Goal: Transaction & Acquisition: Purchase product/service

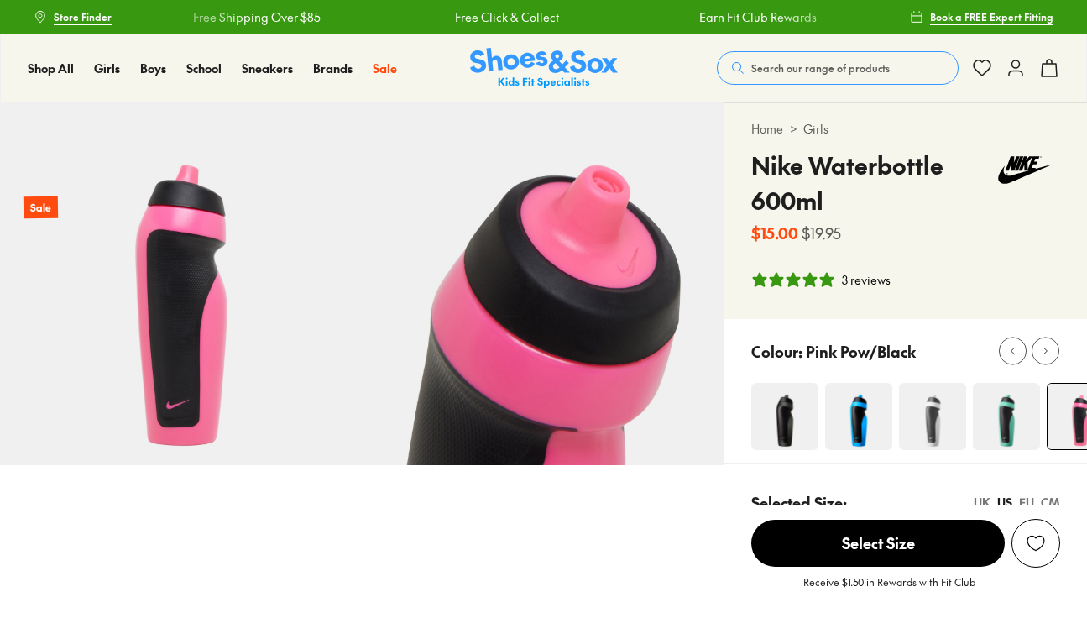
select select "*"
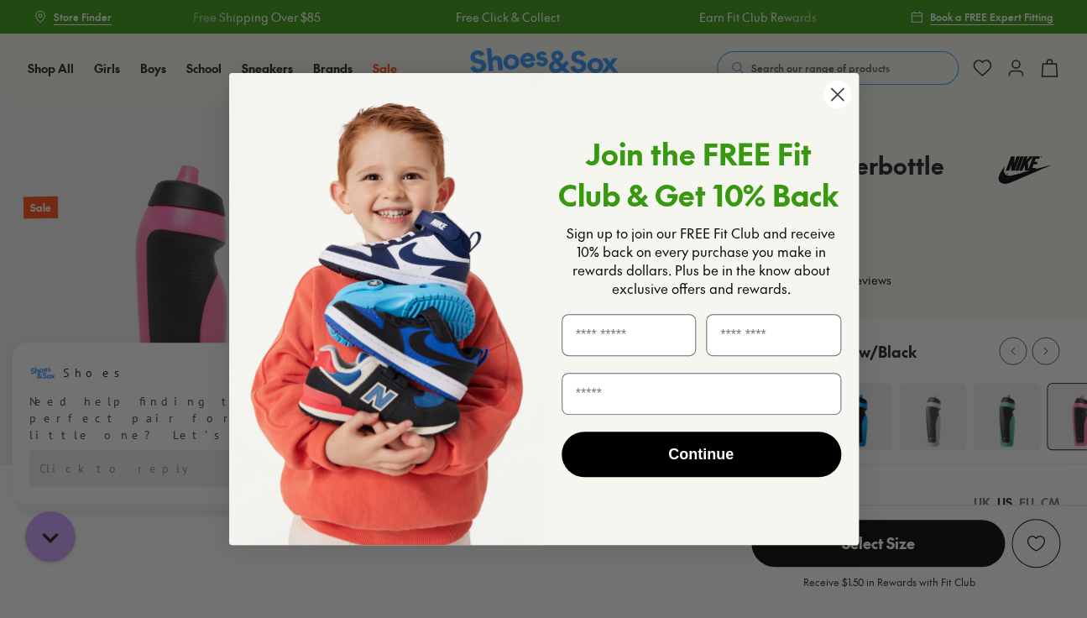
click at [843, 90] on icon "Close dialog" at bounding box center [837, 94] width 12 height 12
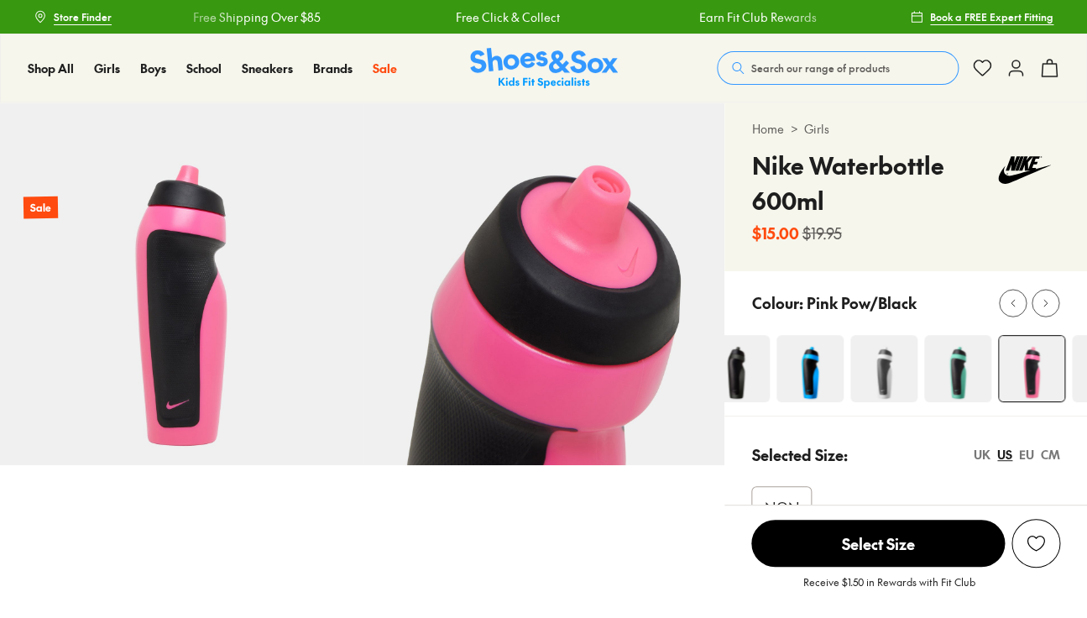
click at [1043, 307] on icon at bounding box center [1045, 302] width 13 height 13
click at [1043, 271] on div "Home > Girls Nike Waterbottle 600ml $15.00 $19.95" at bounding box center [905, 187] width 363 height 168
select select "*"
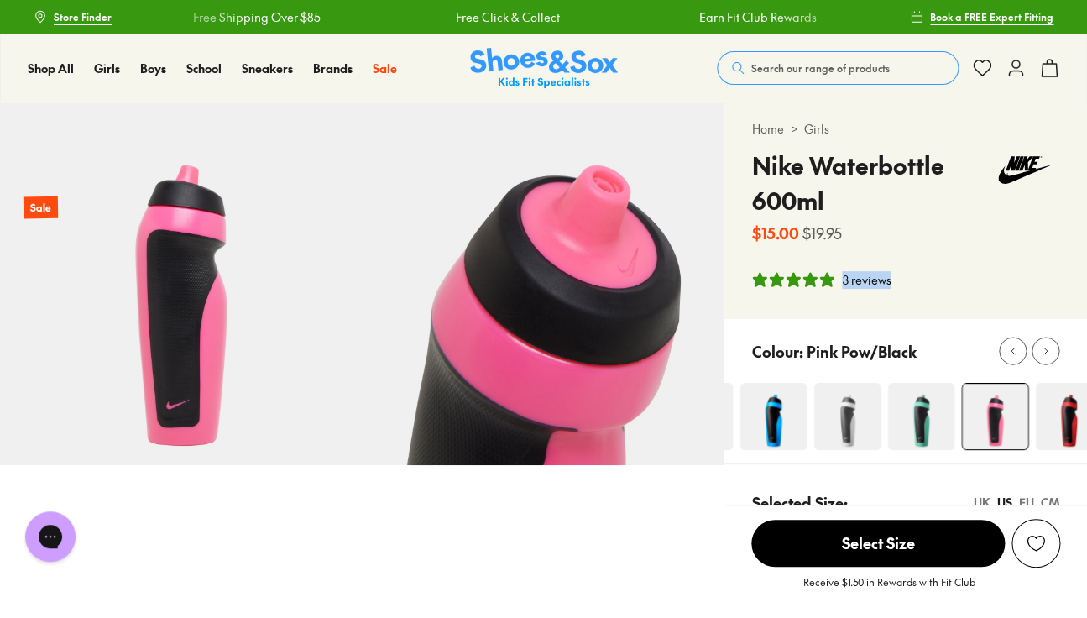
click at [1043, 307] on div "Home > Girls Nike Waterbottle 600ml $15.00 $19.95 3 reviews" at bounding box center [905, 211] width 363 height 216
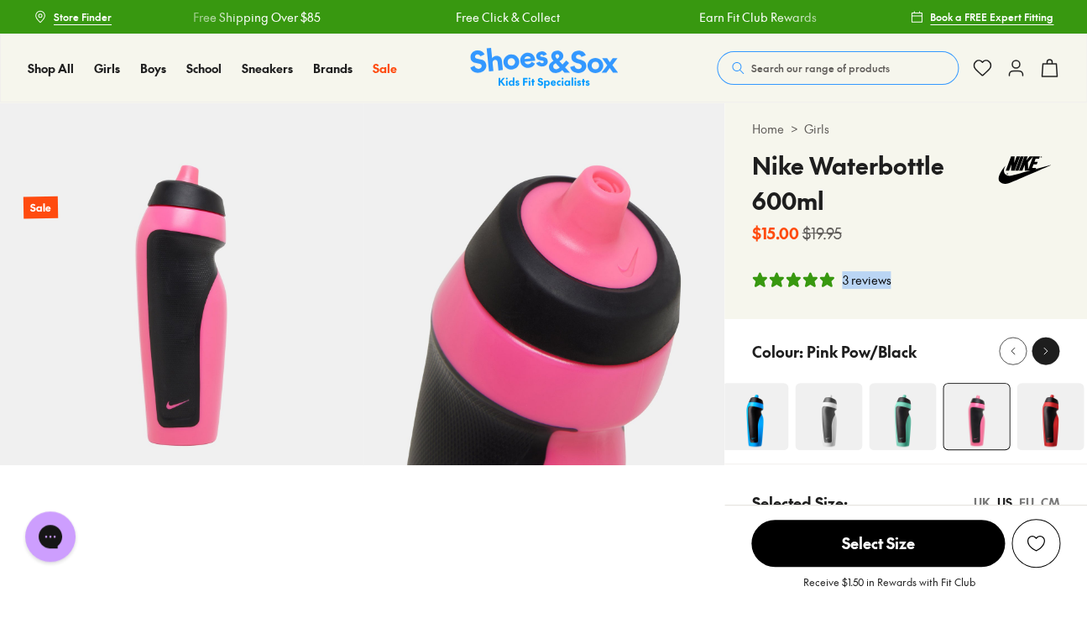
click at [1043, 353] on icon at bounding box center [1045, 351] width 13 height 13
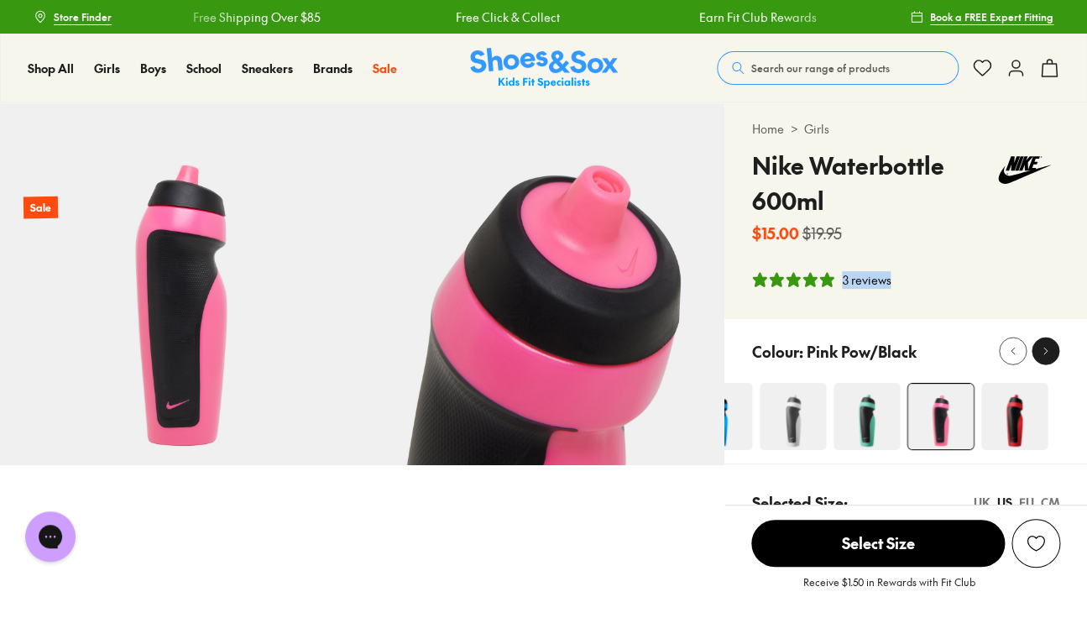
click at [1043, 353] on icon at bounding box center [1045, 351] width 13 height 13
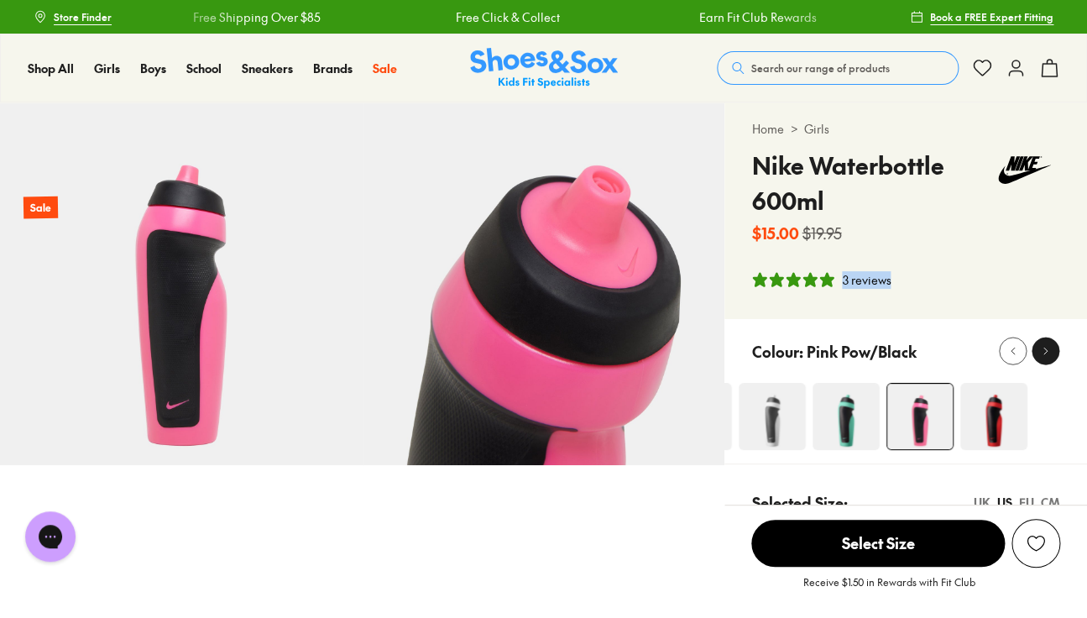
click at [1043, 353] on icon at bounding box center [1045, 351] width 13 height 13
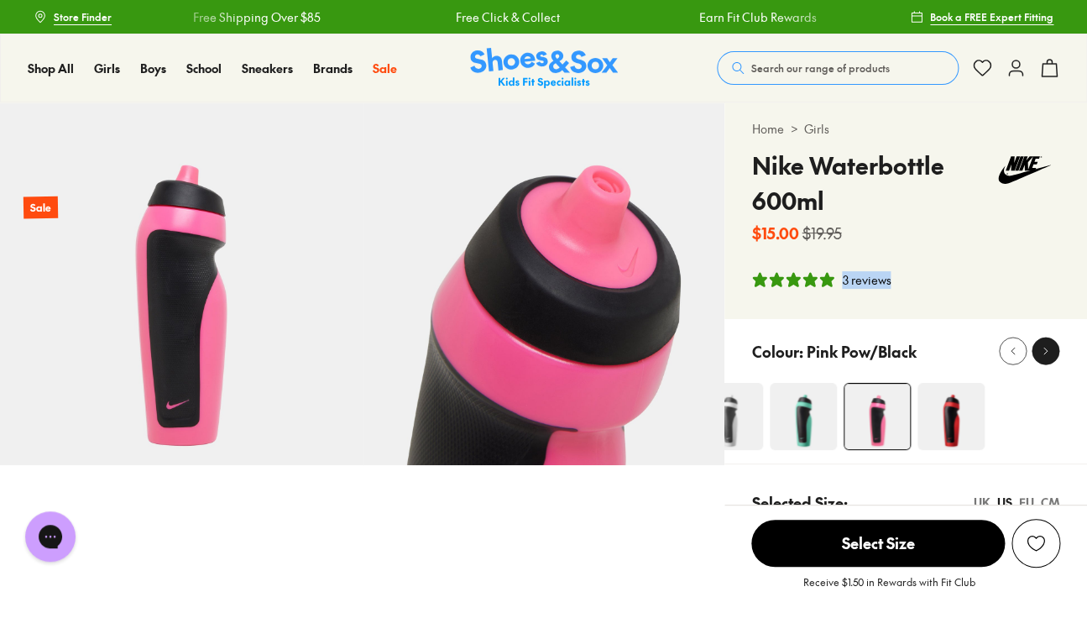
click at [1043, 353] on icon at bounding box center [1045, 351] width 13 height 13
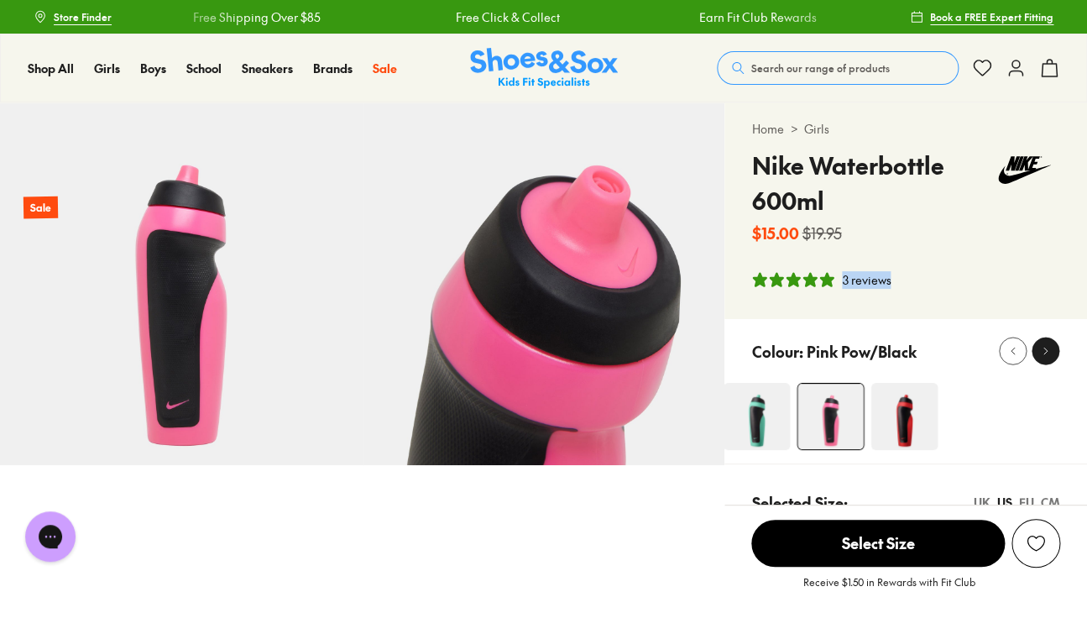
click at [1043, 353] on icon at bounding box center [1045, 351] width 13 height 13
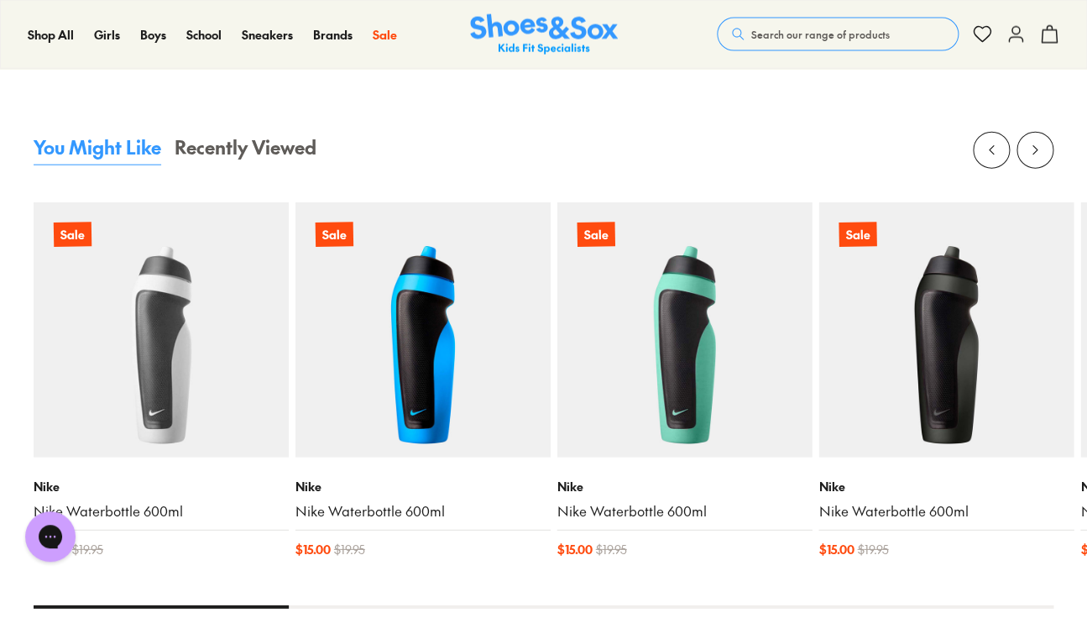
scroll to position [1284, 0]
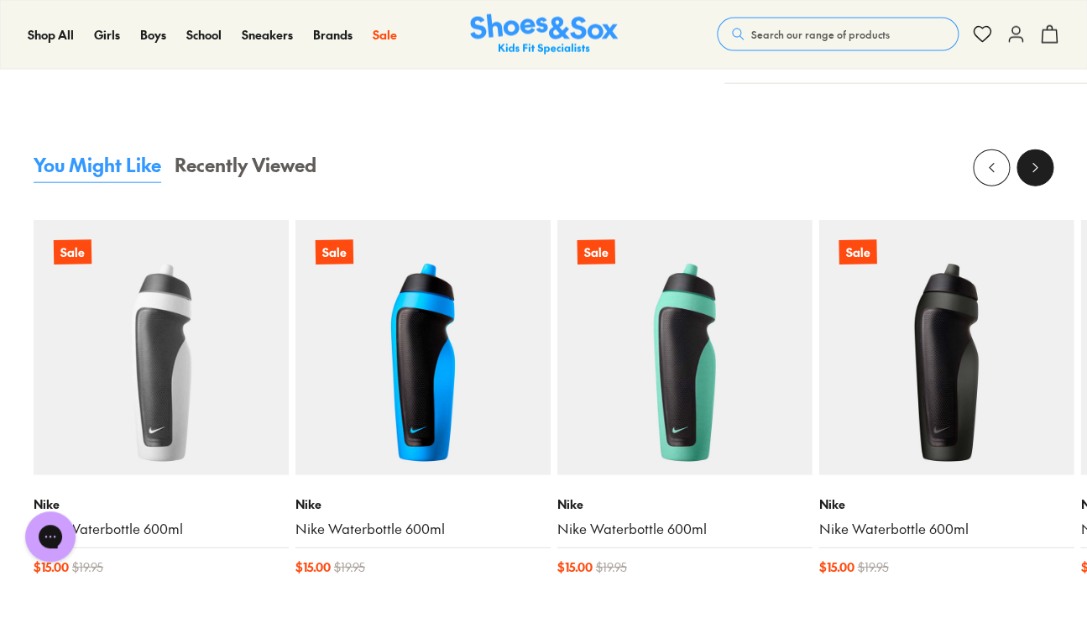
click at [1041, 169] on icon at bounding box center [1034, 167] width 17 height 17
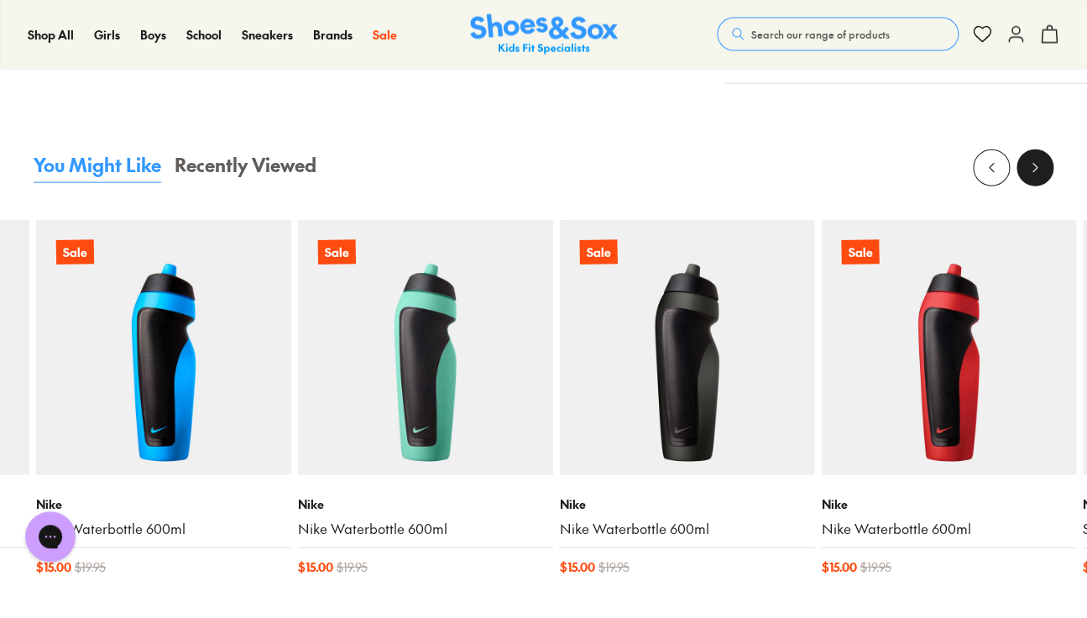
click at [1041, 169] on icon at bounding box center [1034, 167] width 17 height 17
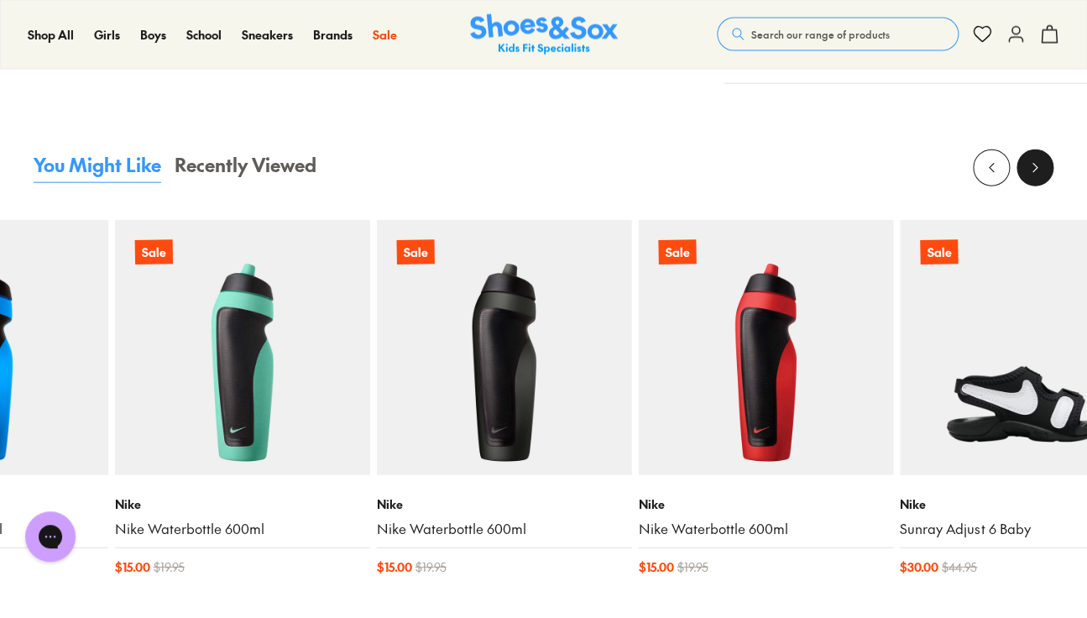
click at [1041, 169] on icon at bounding box center [1034, 167] width 17 height 17
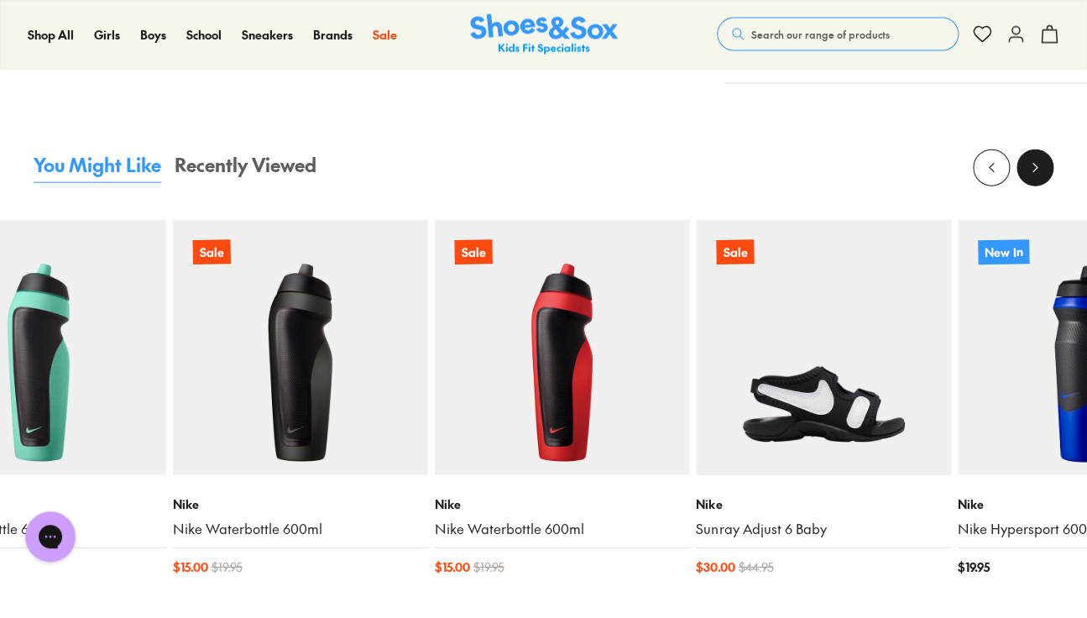
click at [1041, 169] on icon at bounding box center [1034, 167] width 17 height 17
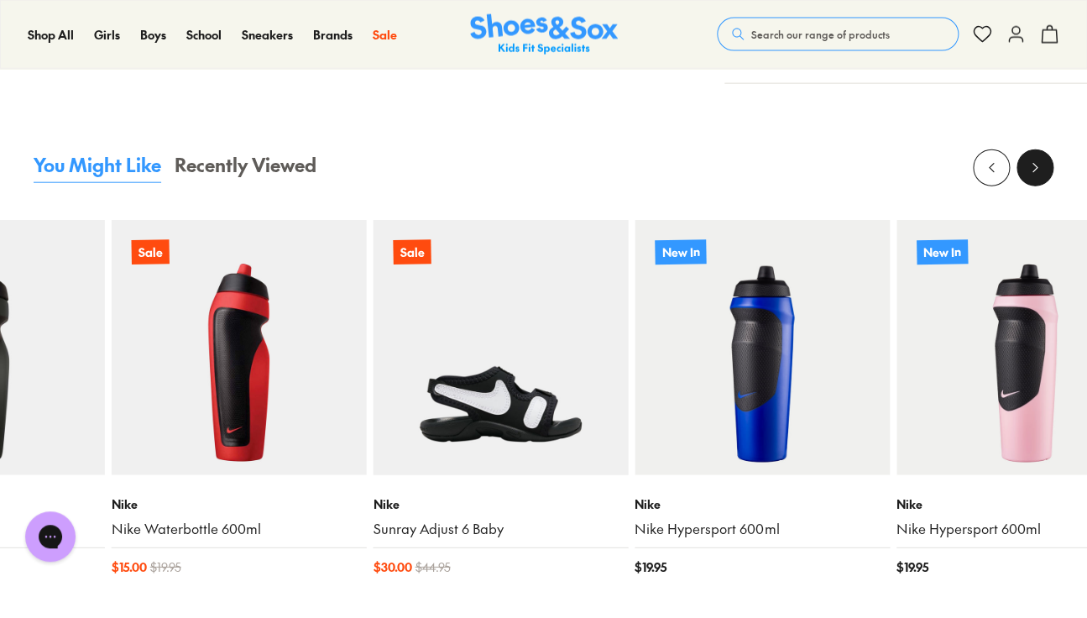
click at [1041, 169] on icon at bounding box center [1034, 167] width 17 height 17
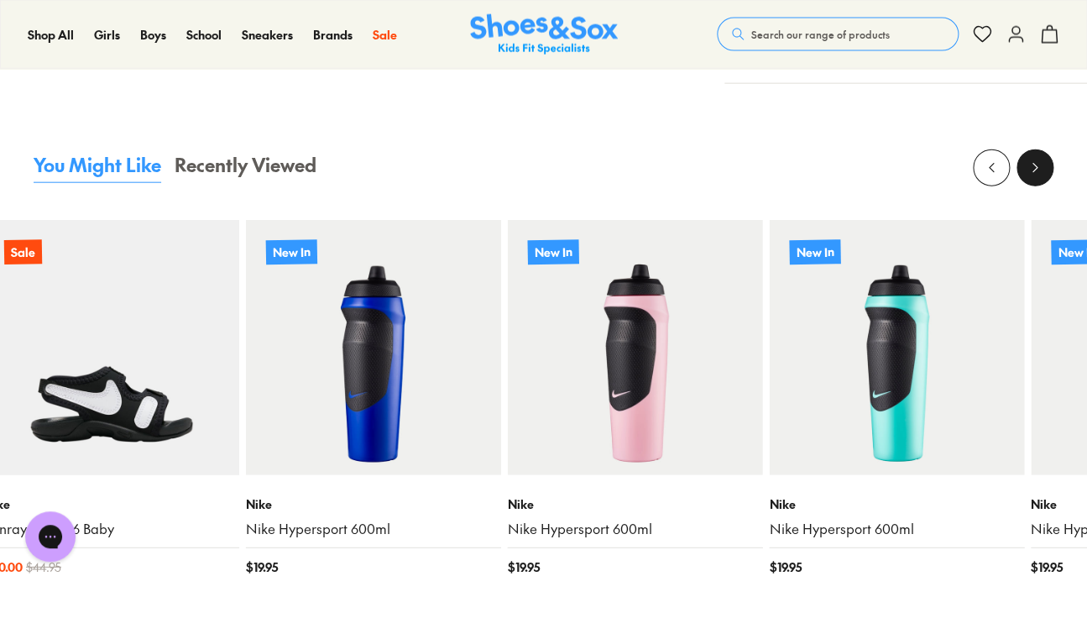
click at [1041, 169] on icon at bounding box center [1034, 167] width 17 height 17
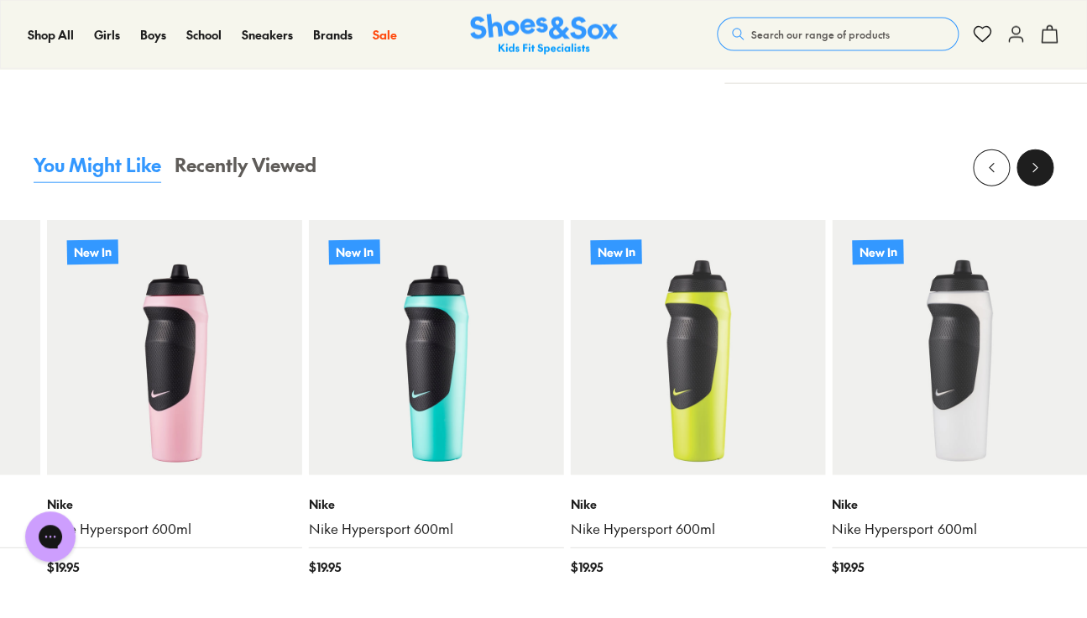
click at [1041, 169] on icon at bounding box center [1034, 167] width 17 height 17
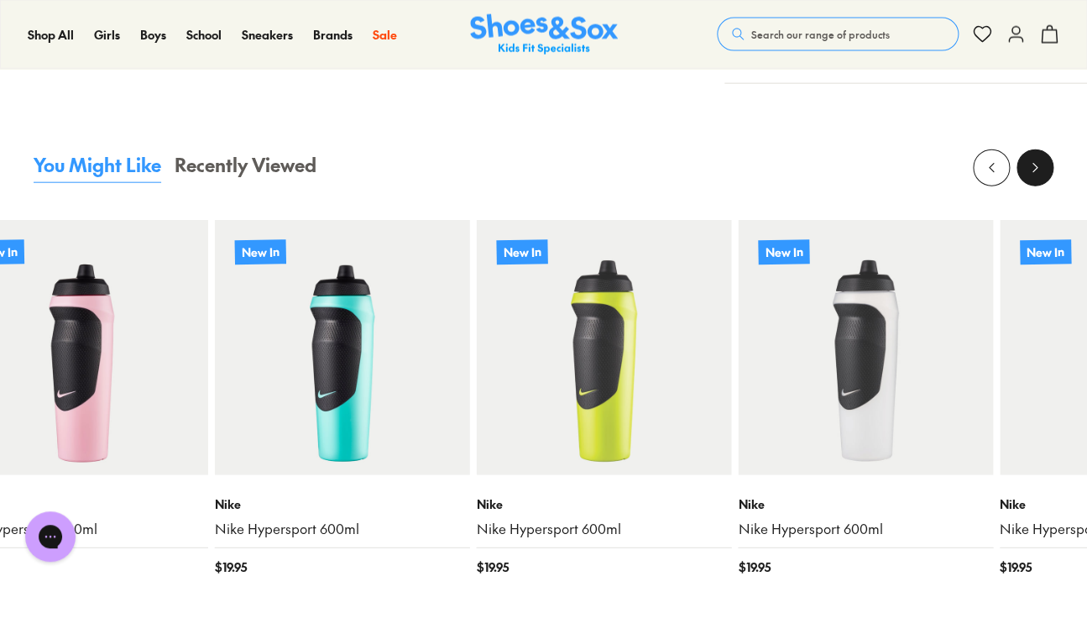
scroll to position [0, 0]
click at [1041, 169] on icon at bounding box center [1034, 167] width 17 height 17
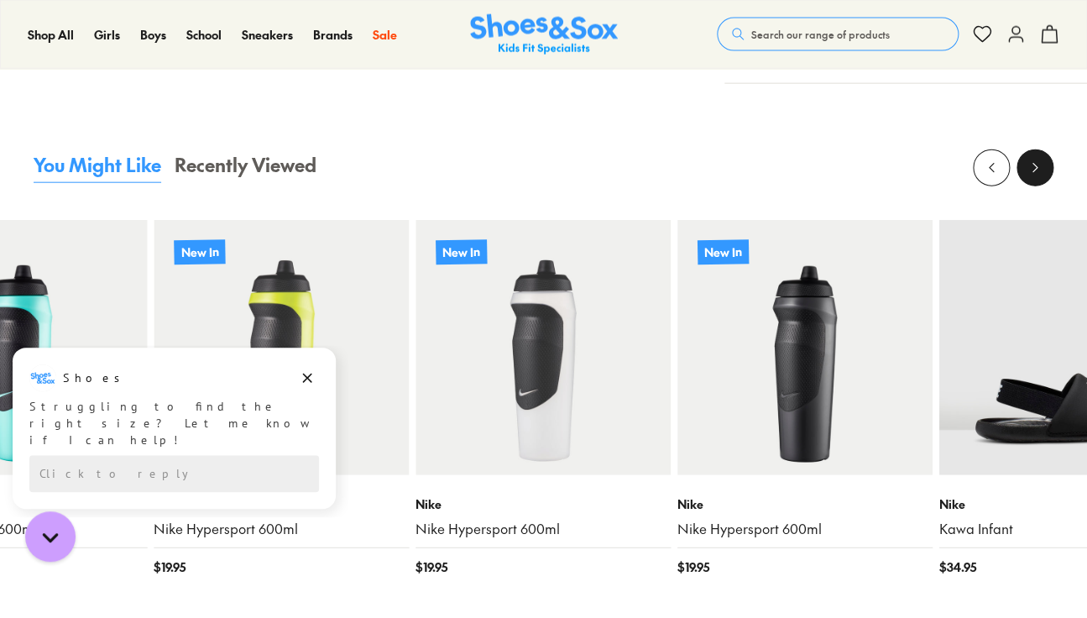
click at [1041, 169] on icon at bounding box center [1034, 167] width 17 height 17
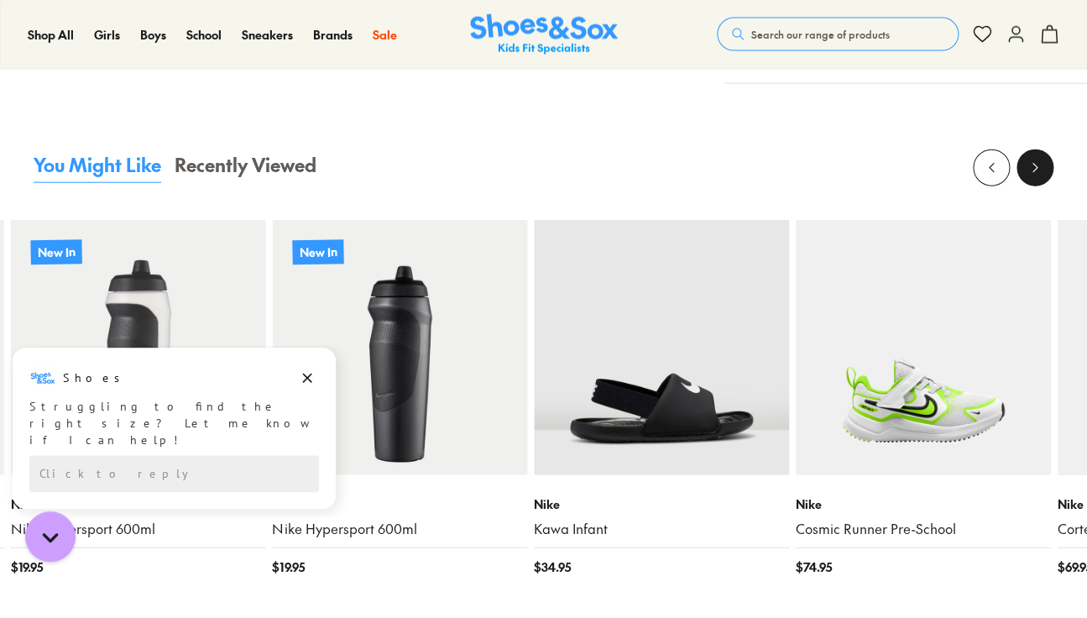
click at [1041, 169] on icon at bounding box center [1034, 167] width 17 height 17
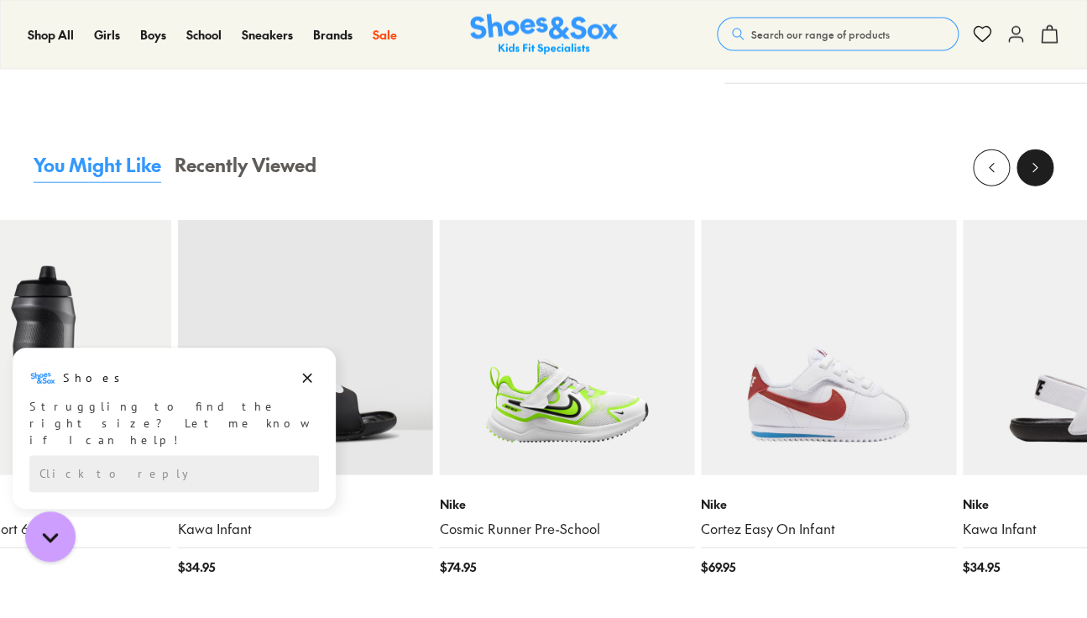
click at [1041, 169] on icon at bounding box center [1034, 167] width 17 height 17
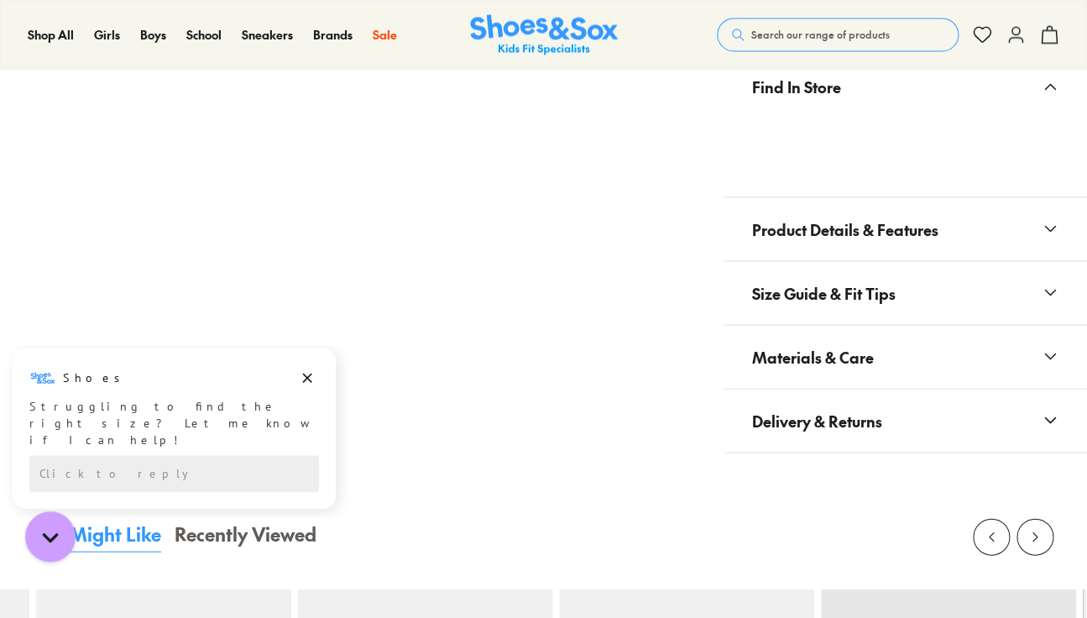
scroll to position [555, 0]
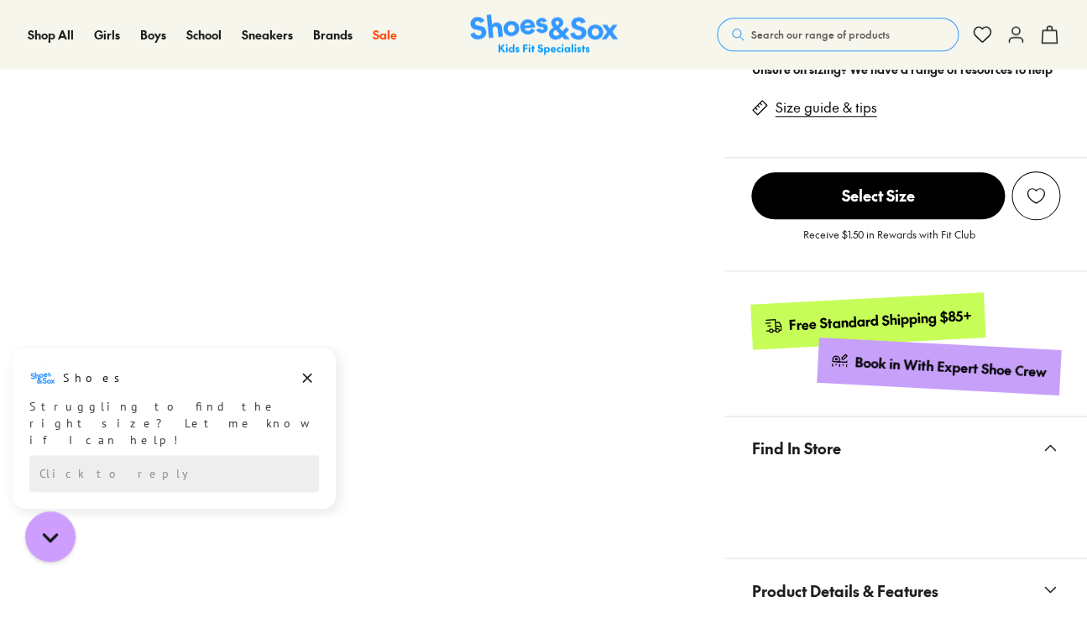
click at [815, 39] on span "Search our range of products" at bounding box center [820, 34] width 138 height 15
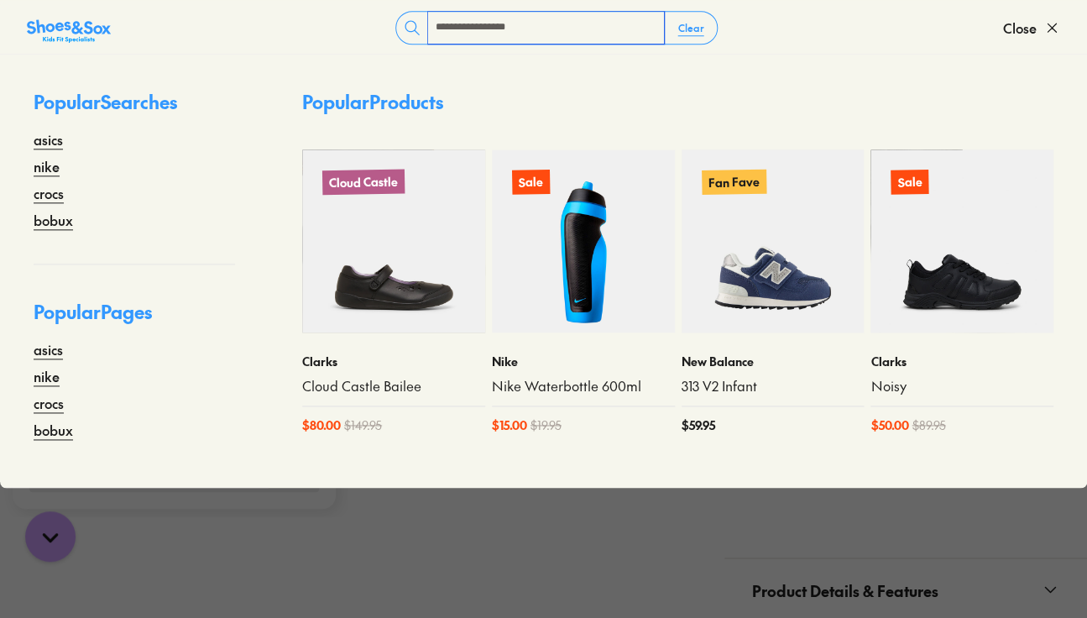
type input "**********"
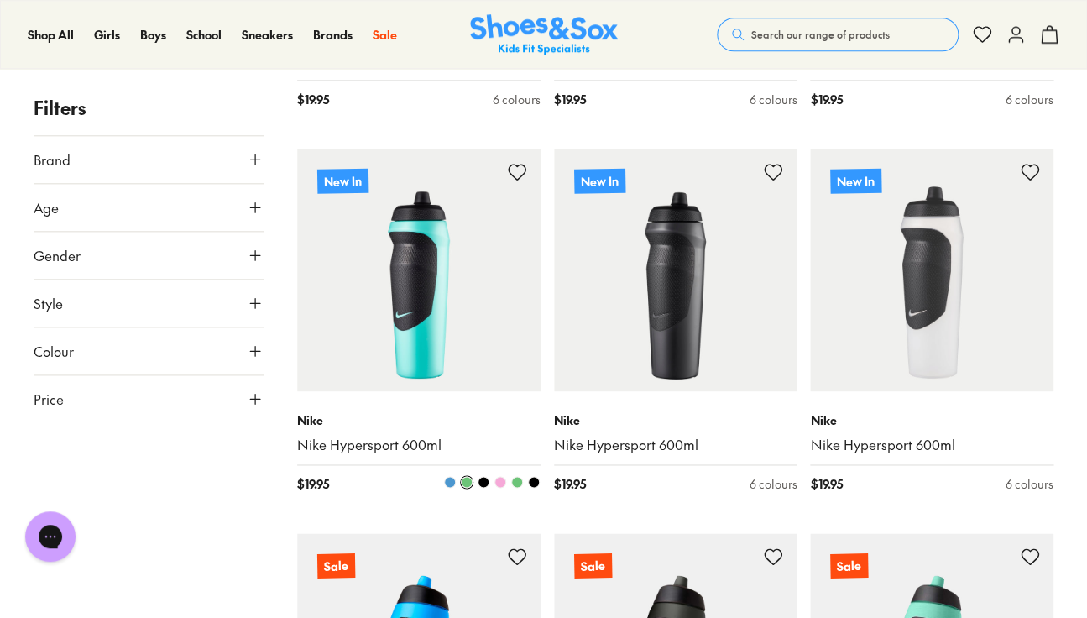
scroll to position [552, 0]
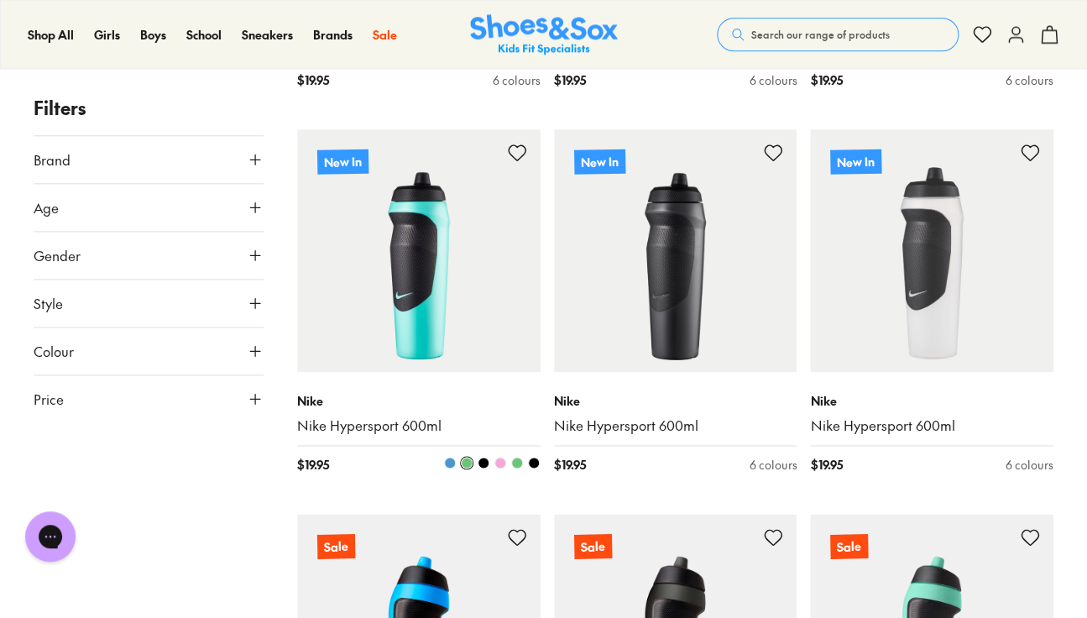
click at [533, 465] on span at bounding box center [534, 463] width 12 height 12
click at [523, 465] on button at bounding box center [516, 462] width 13 height 13
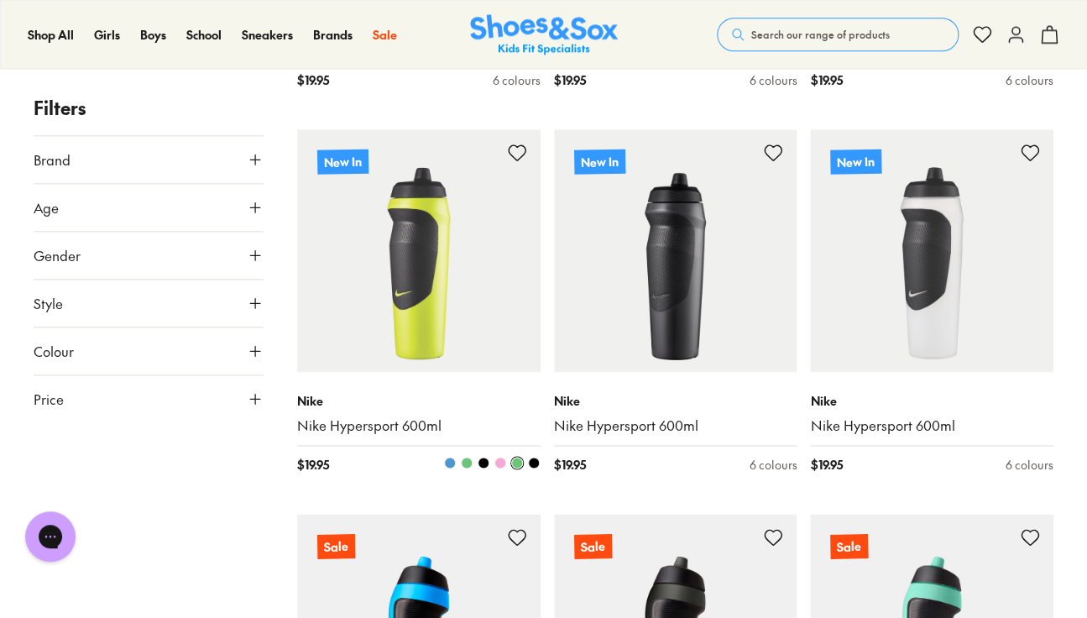
click at [499, 466] on span at bounding box center [500, 463] width 12 height 12
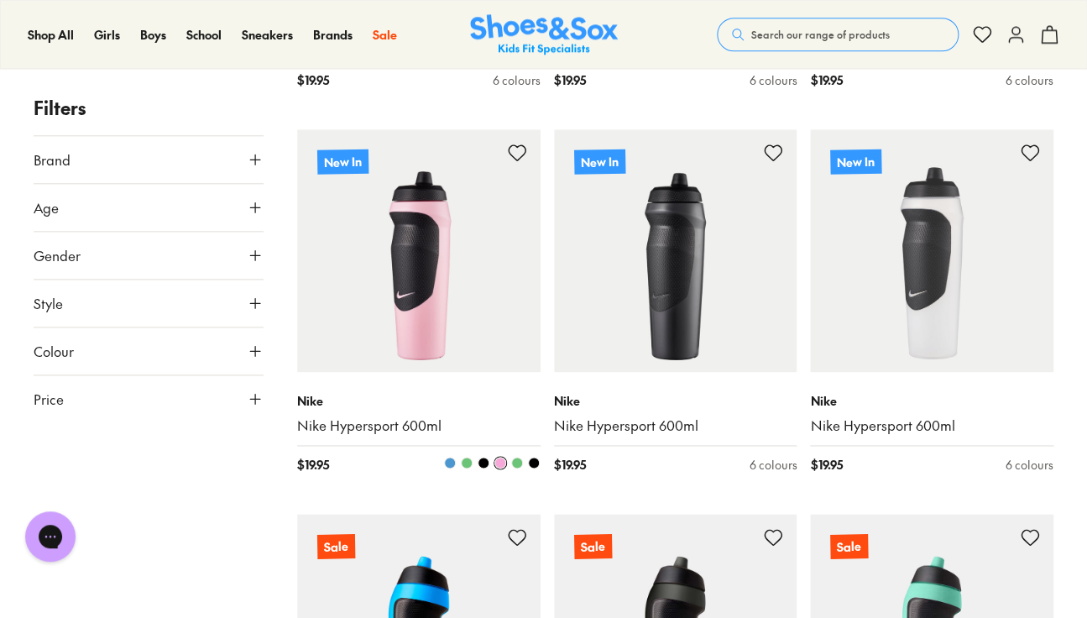
click at [478, 464] on span at bounding box center [484, 463] width 12 height 12
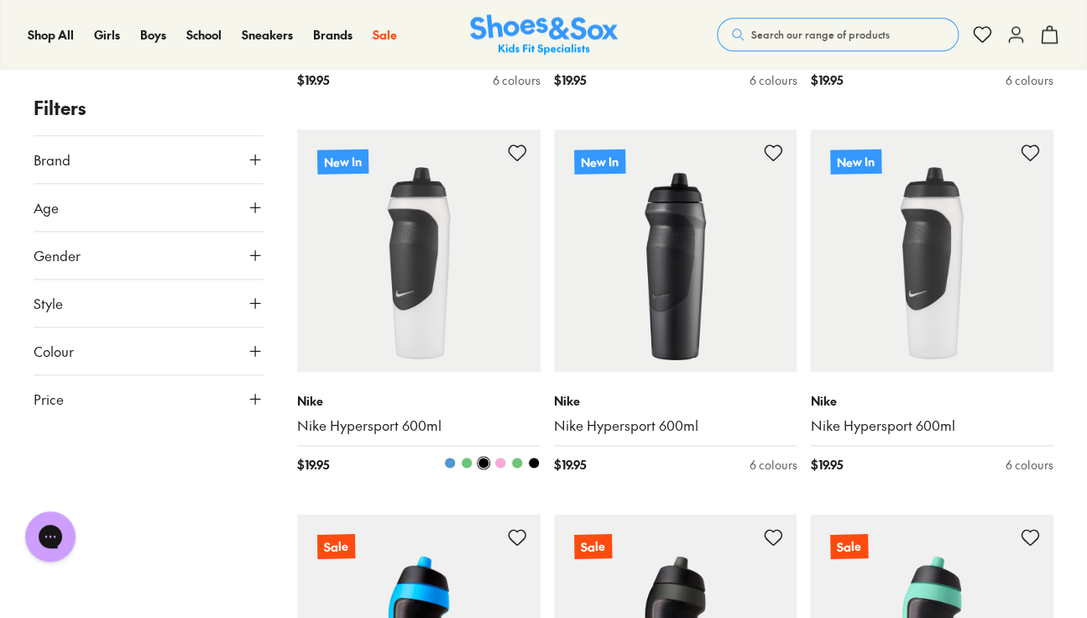
click at [463, 467] on span at bounding box center [467, 463] width 12 height 12
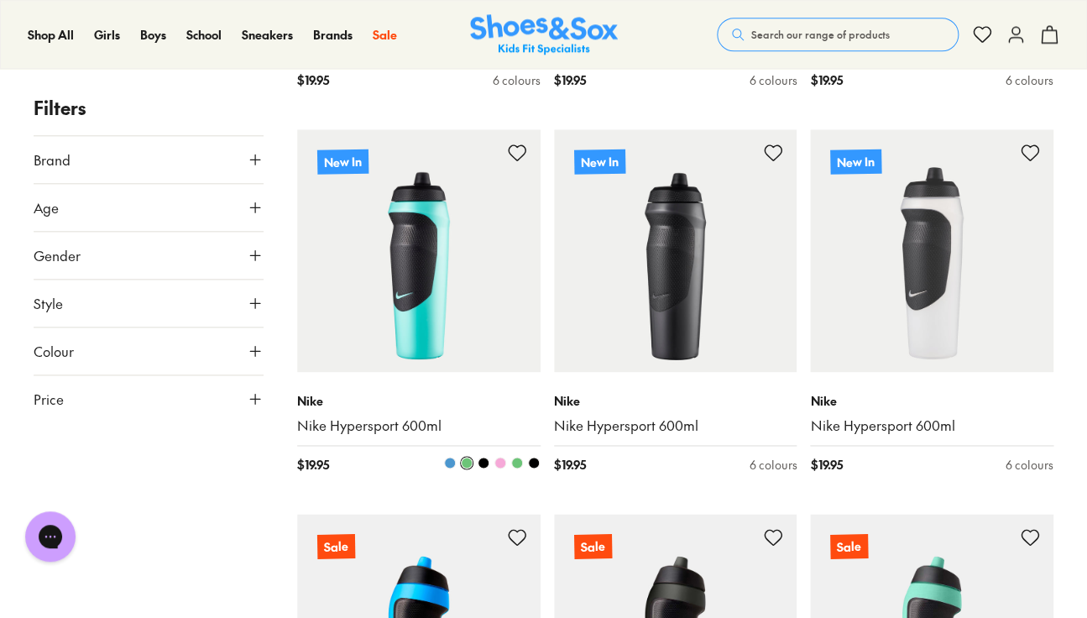
click at [445, 464] on span at bounding box center [450, 463] width 12 height 12
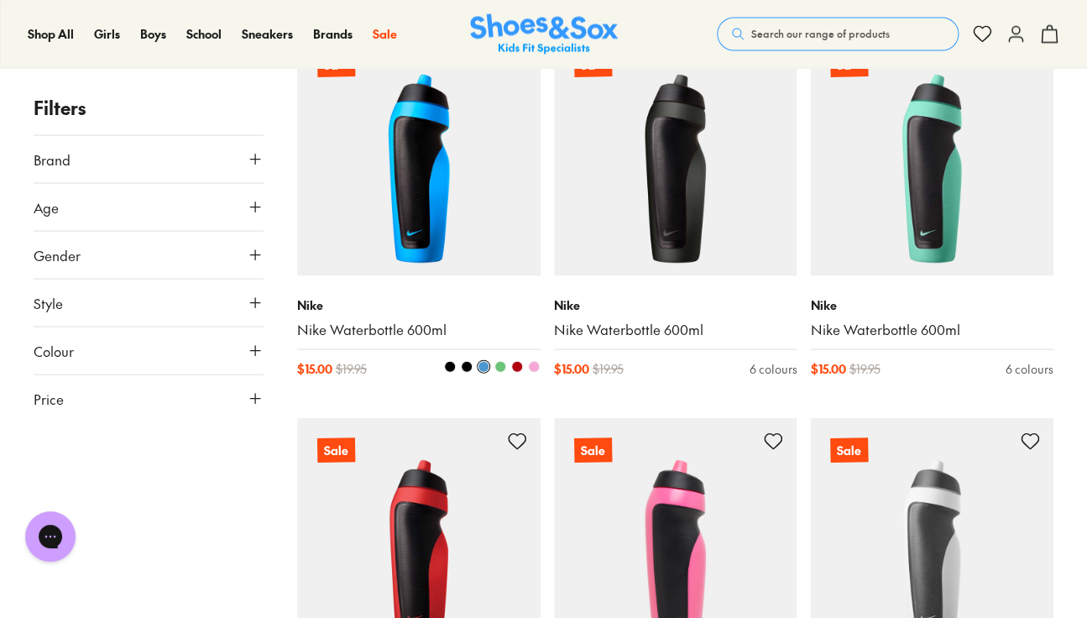
scroll to position [1071, 0]
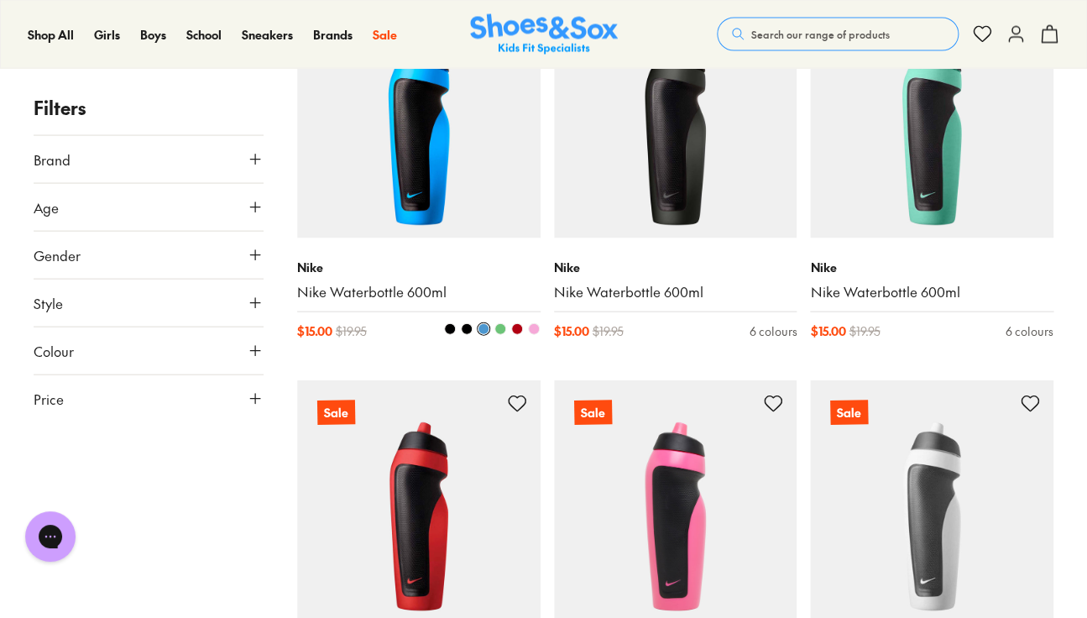
click at [534, 328] on span at bounding box center [534, 329] width 12 height 12
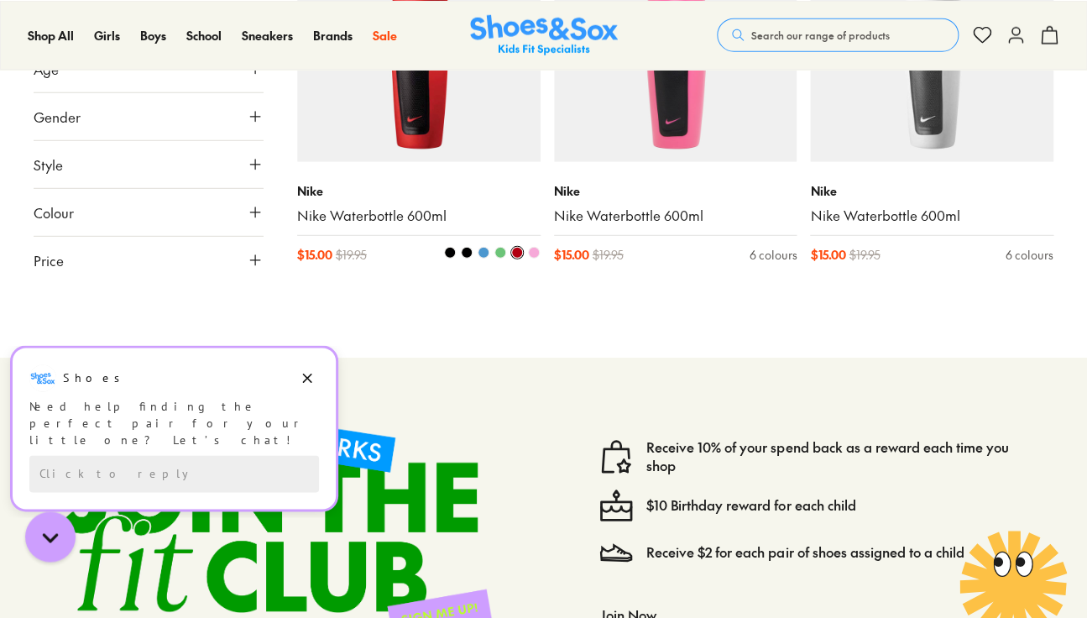
scroll to position [1303, 0]
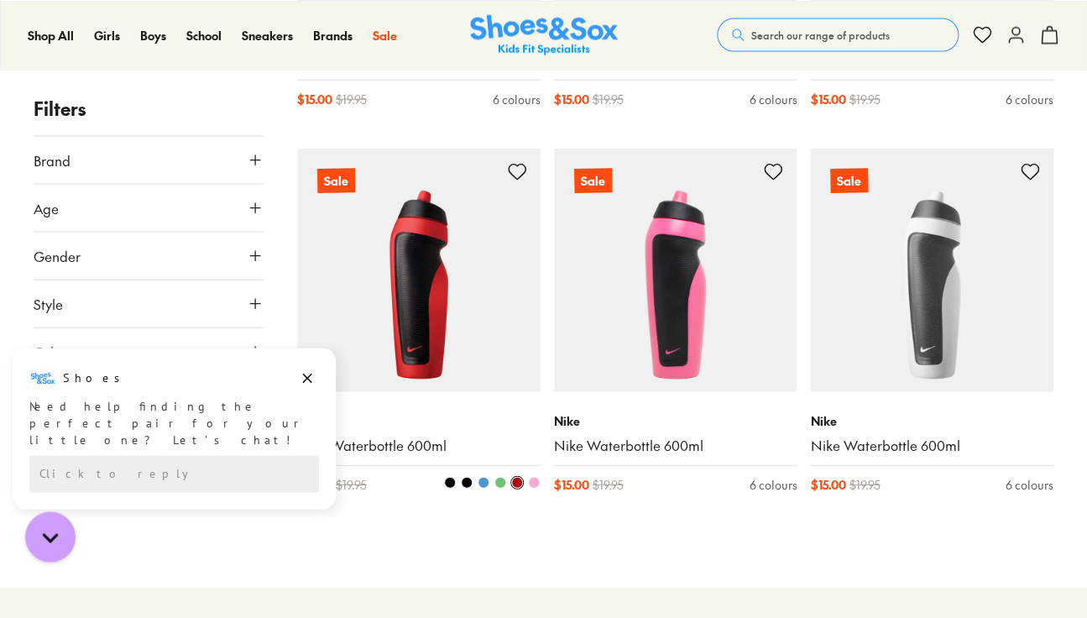
click at [494, 254] on img at bounding box center [418, 269] width 243 height 243
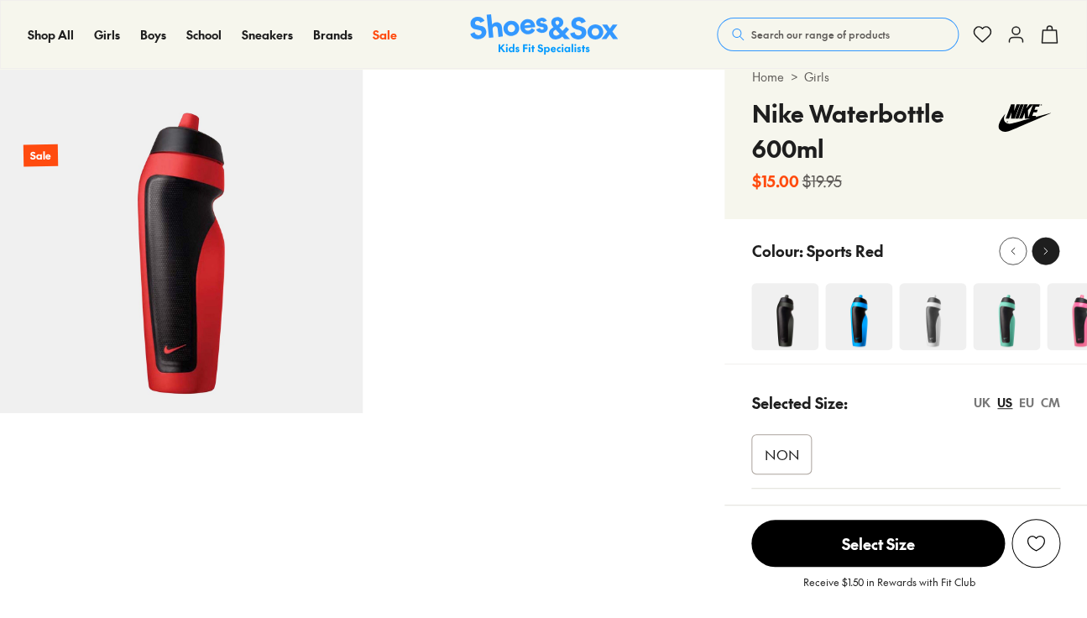
click at [1051, 262] on button at bounding box center [1045, 251] width 28 height 28
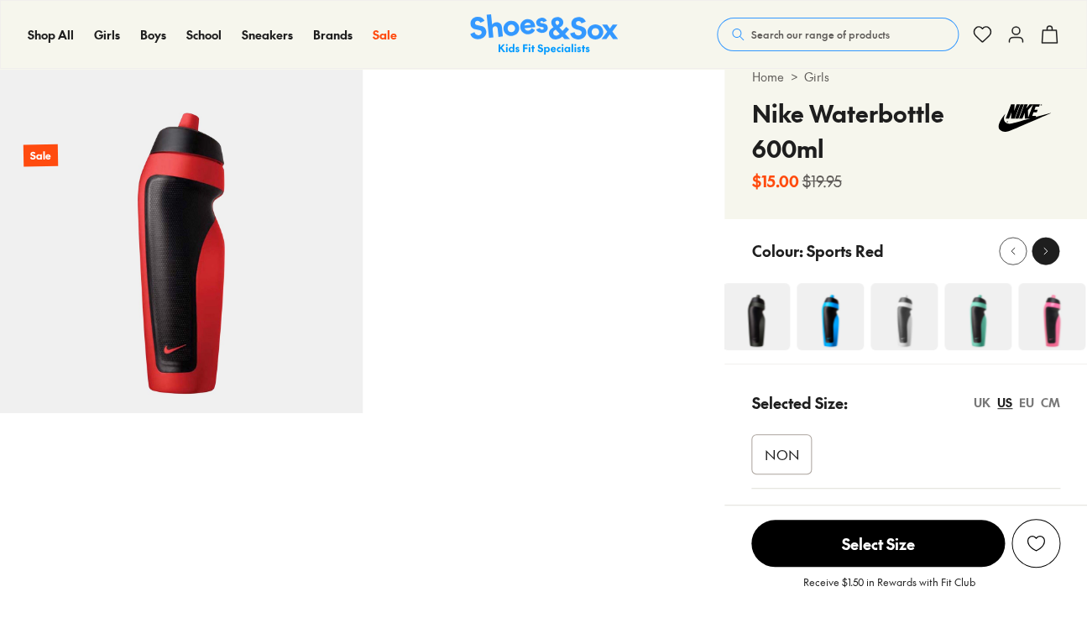
click at [1051, 262] on button at bounding box center [1045, 251] width 28 height 28
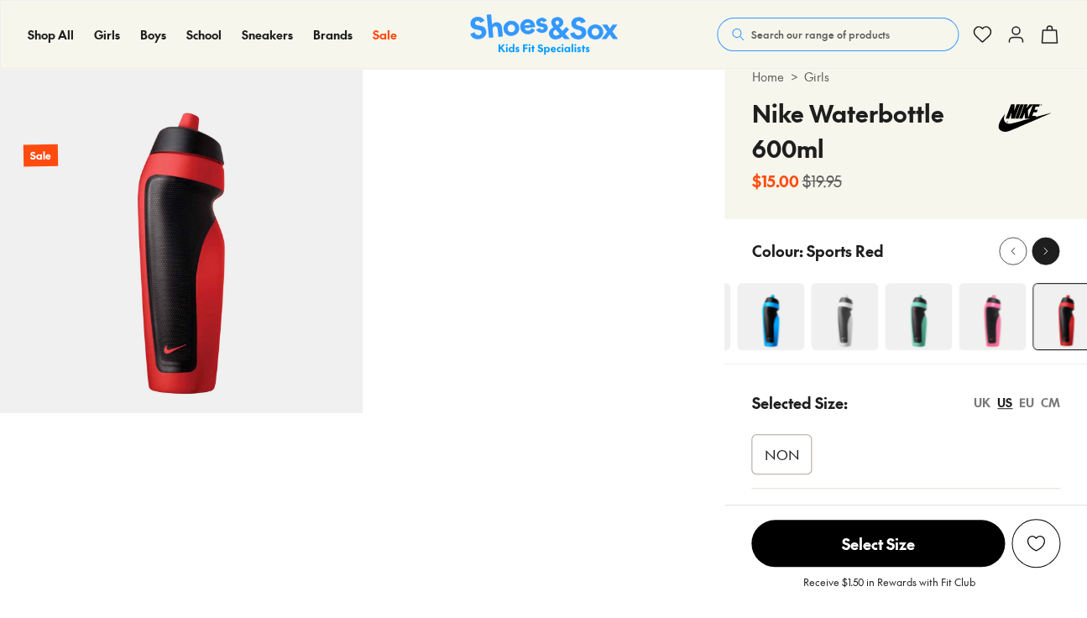
click at [1051, 262] on button at bounding box center [1045, 251] width 28 height 28
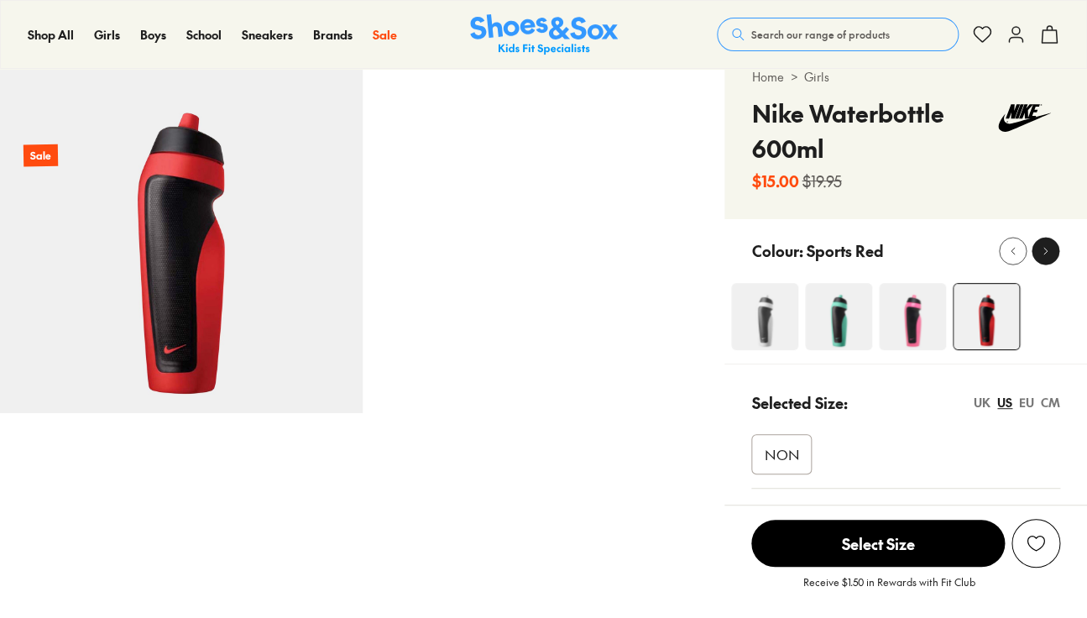
click at [1051, 262] on button at bounding box center [1045, 251] width 28 height 28
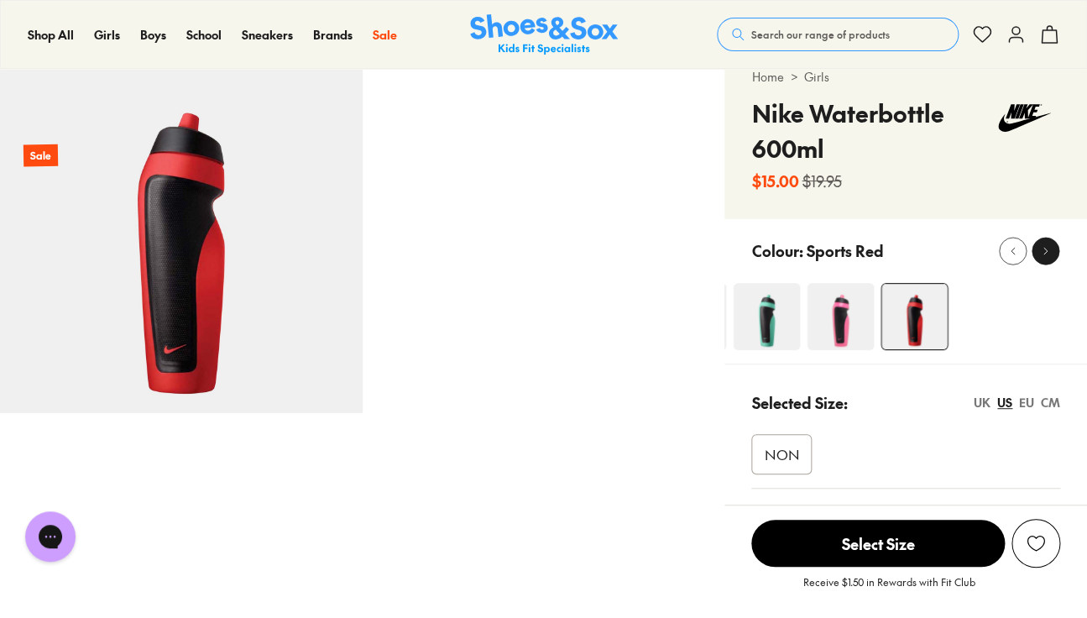
scroll to position [0, 0]
click at [1051, 262] on button at bounding box center [1045, 251] width 28 height 28
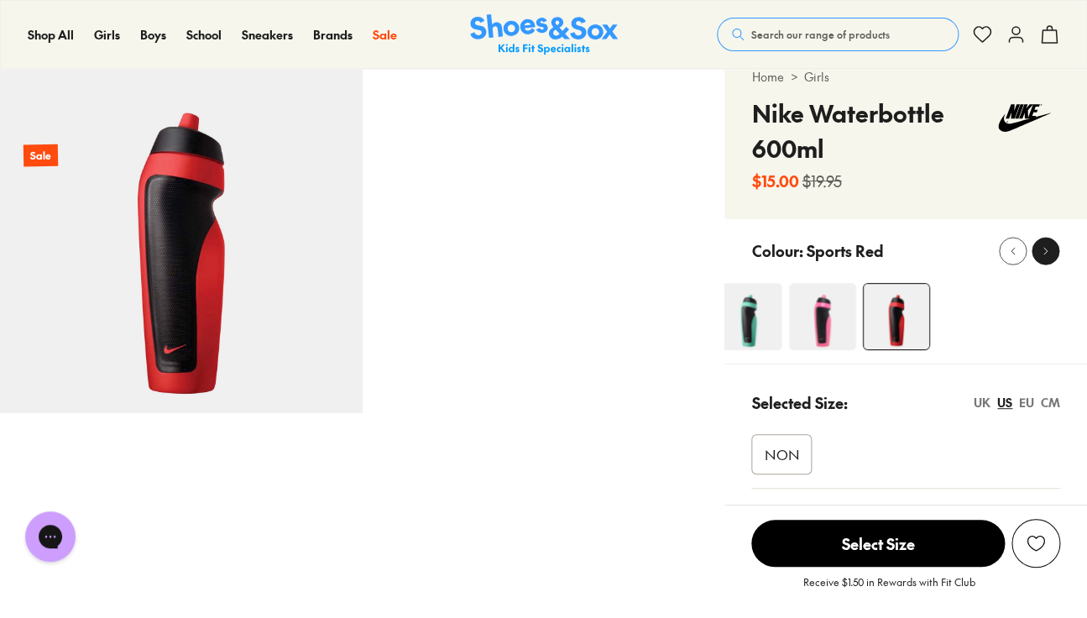
click at [1051, 262] on button at bounding box center [1045, 251] width 28 height 28
click at [1051, 219] on div "Home > Girls Nike Waterbottle 600ml $15.00 $19.95" at bounding box center [905, 135] width 363 height 168
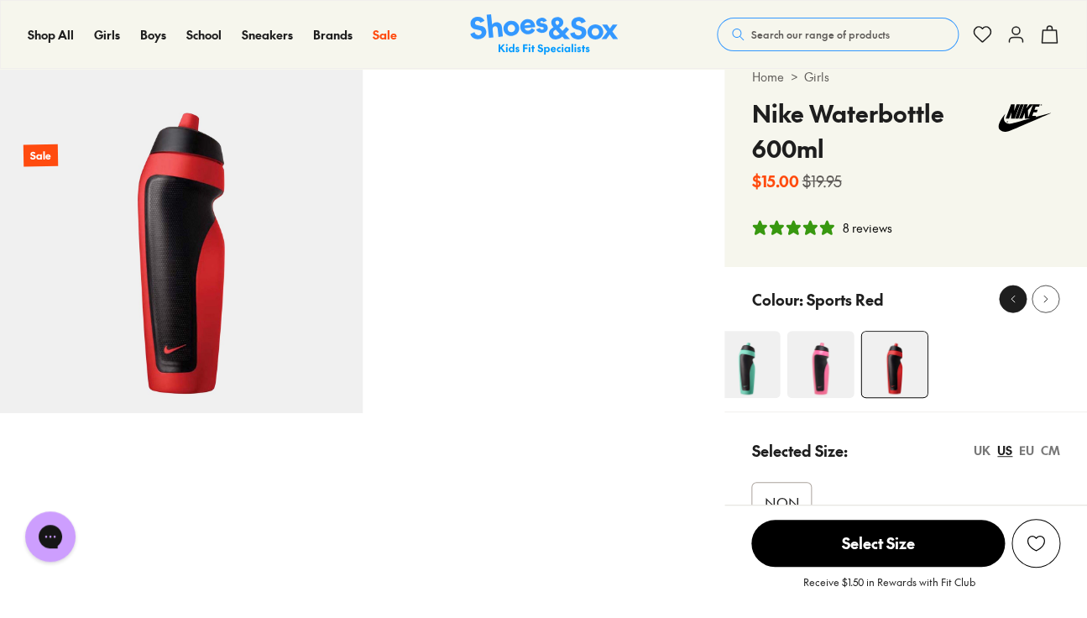
select select "*"
click at [1010, 302] on icon at bounding box center [1012, 299] width 13 height 13
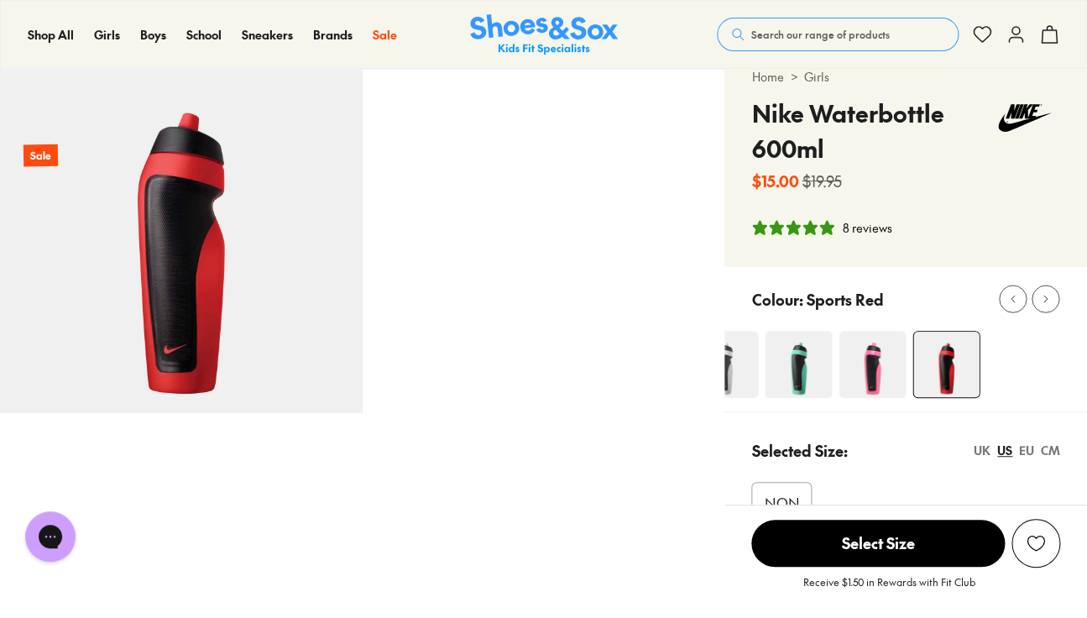
click at [809, 365] on img at bounding box center [798, 364] width 67 height 67
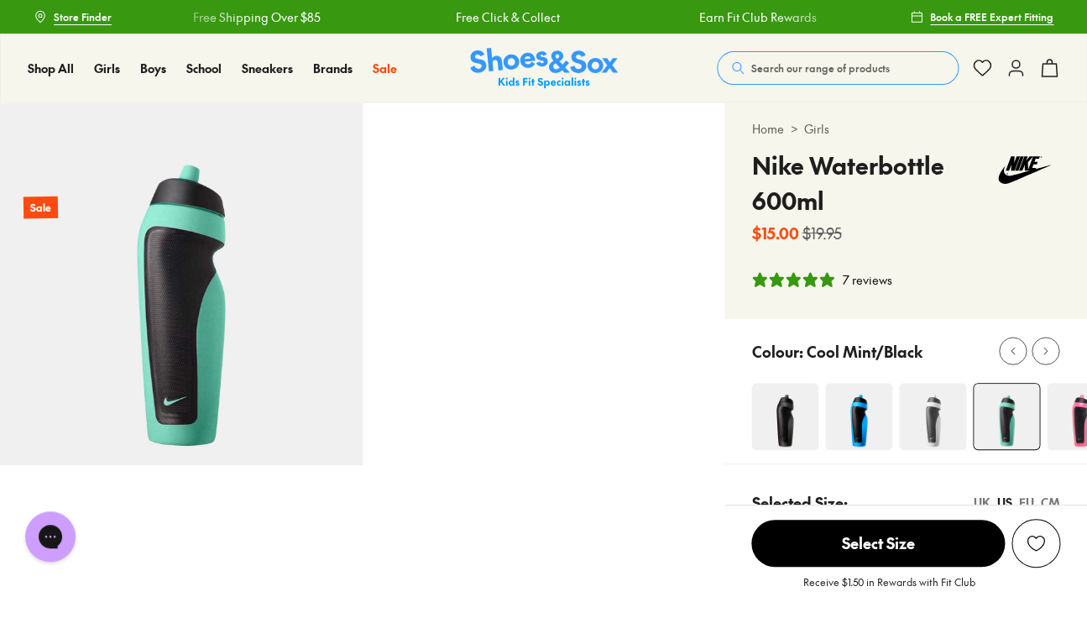
select select "*"
